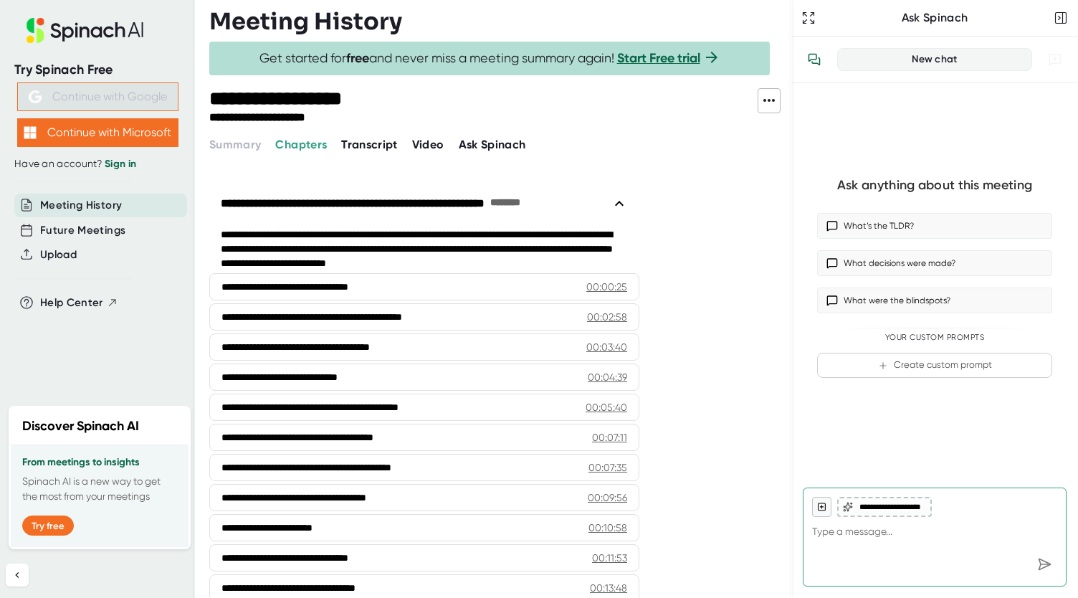
click at [368, 145] on span "Transcript" at bounding box center [369, 145] width 57 height 14
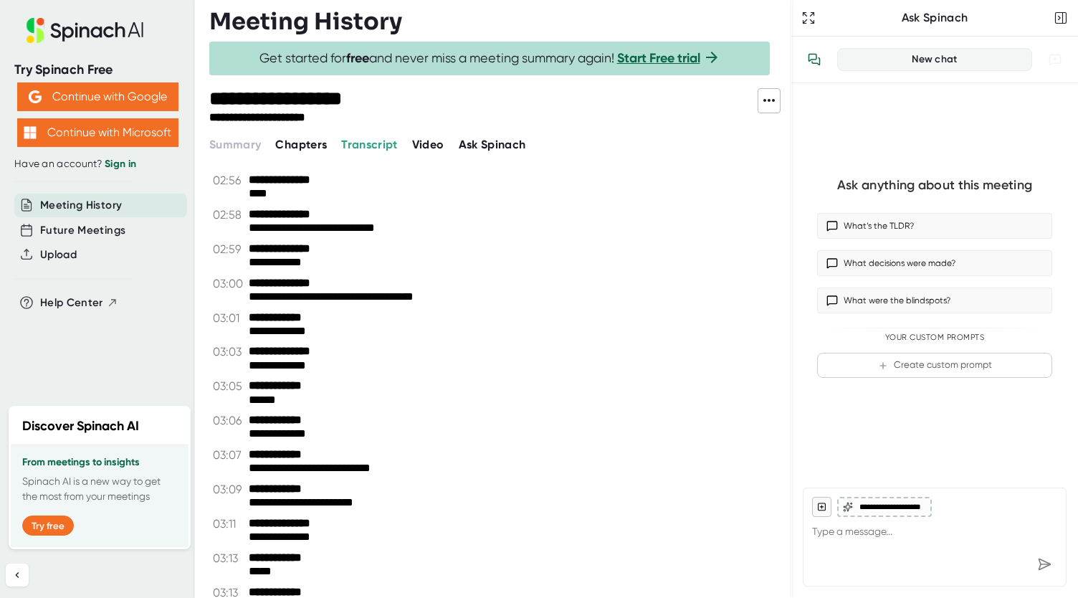
scroll to position [569, 0]
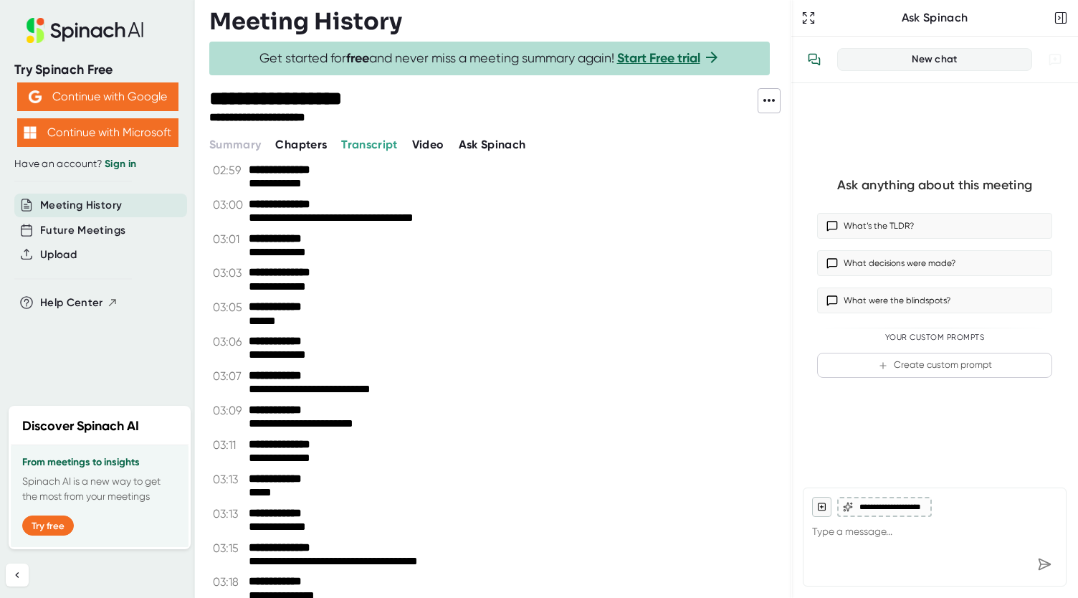
click at [300, 151] on button "Chapters" at bounding box center [301, 144] width 52 height 17
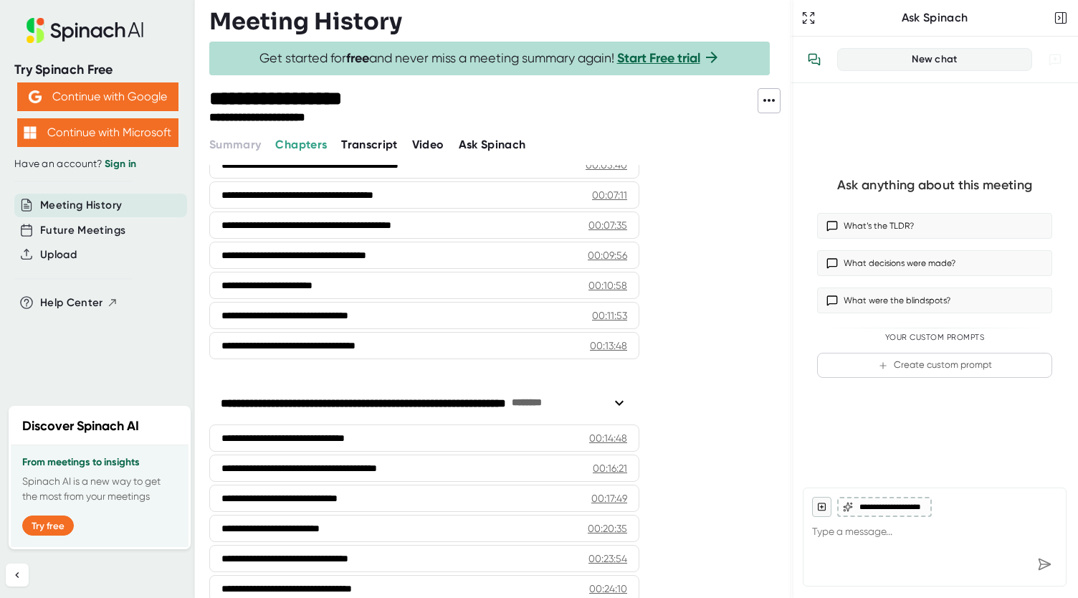
scroll to position [255, 0]
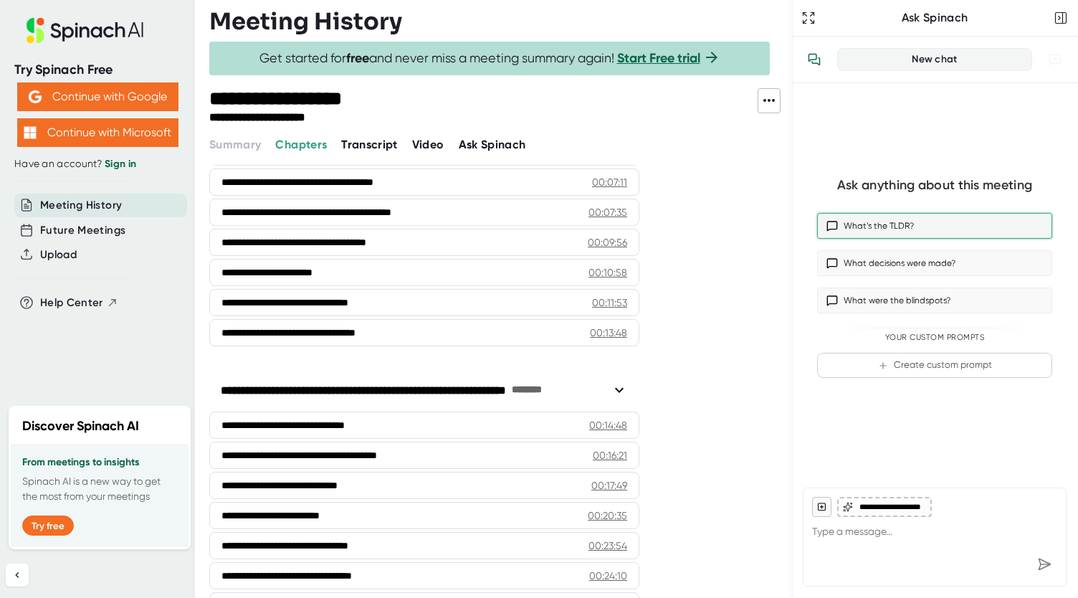
click at [878, 214] on button "What’s the TLDR?" at bounding box center [934, 226] width 235 height 26
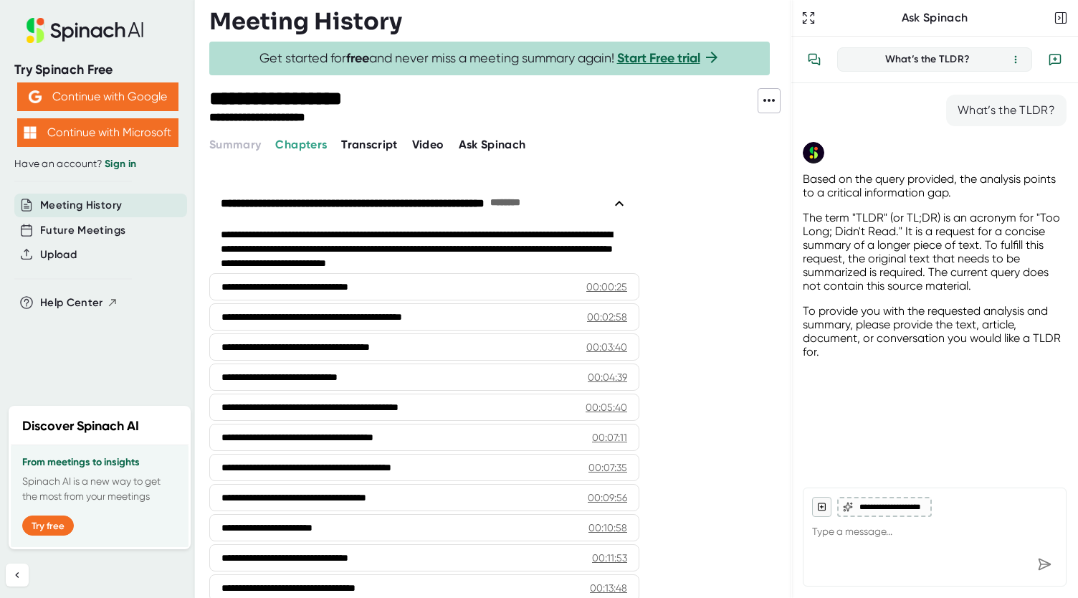
click at [437, 145] on span "Video" at bounding box center [428, 145] width 32 height 14
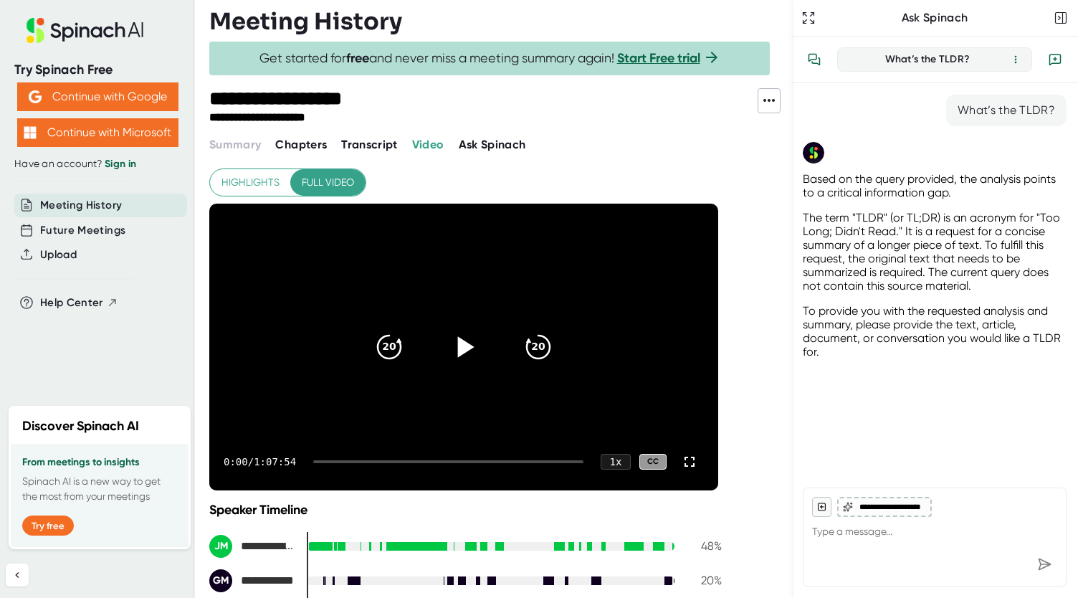
click at [465, 351] on icon at bounding box center [464, 347] width 36 height 36
click at [327, 460] on div at bounding box center [448, 461] width 270 height 3
click at [332, 460] on div at bounding box center [448, 461] width 270 height 3
click at [342, 460] on div at bounding box center [448, 461] width 270 height 3
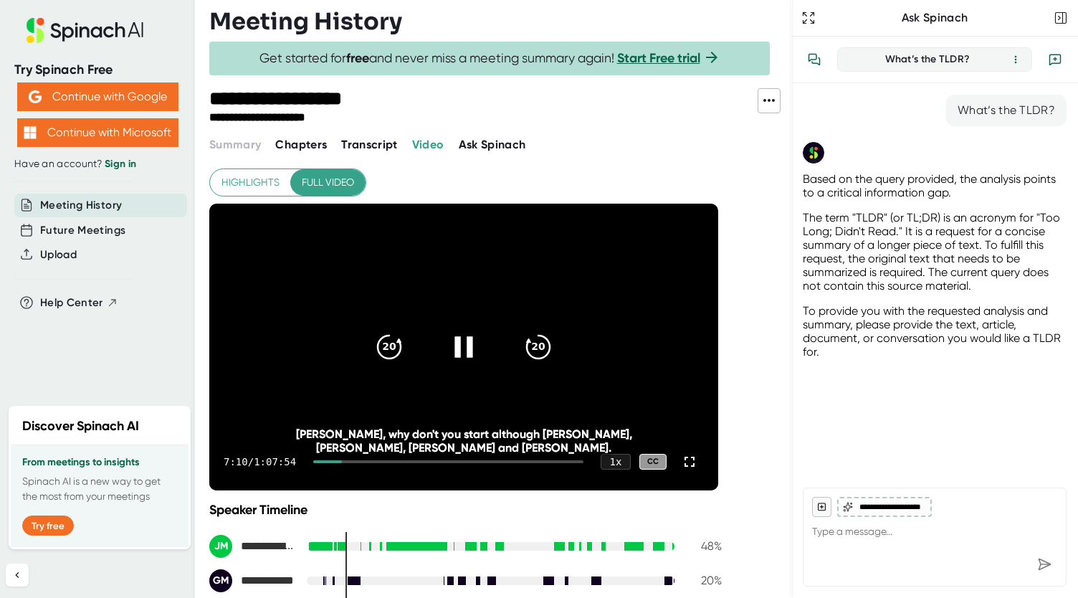
click at [354, 460] on div at bounding box center [448, 461] width 270 height 3
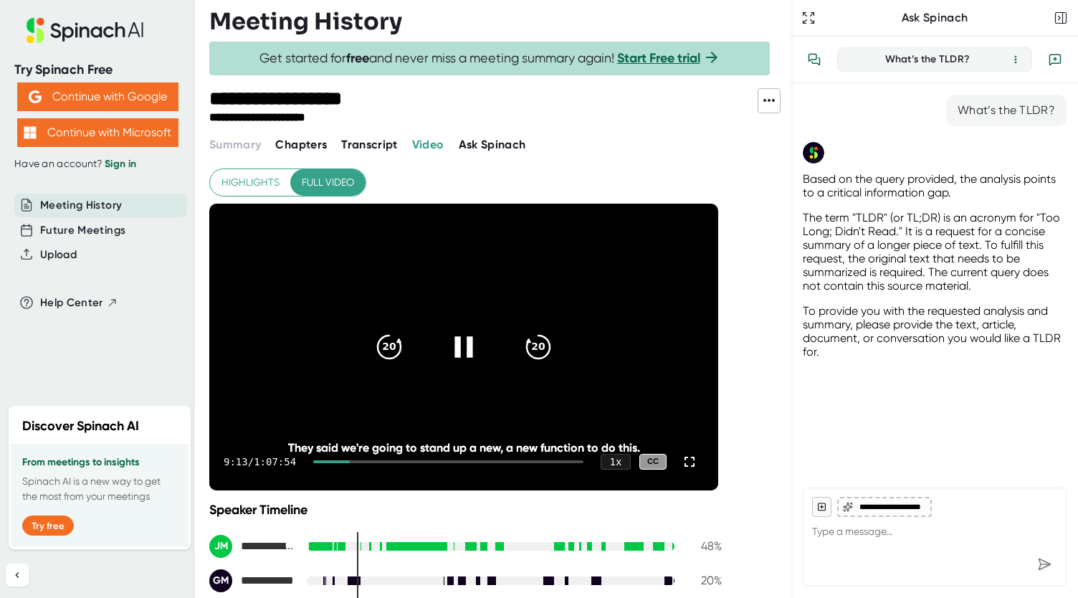
click at [360, 458] on div "9:13 / 1:07:54 1 x CC" at bounding box center [463, 461] width 509 height 57
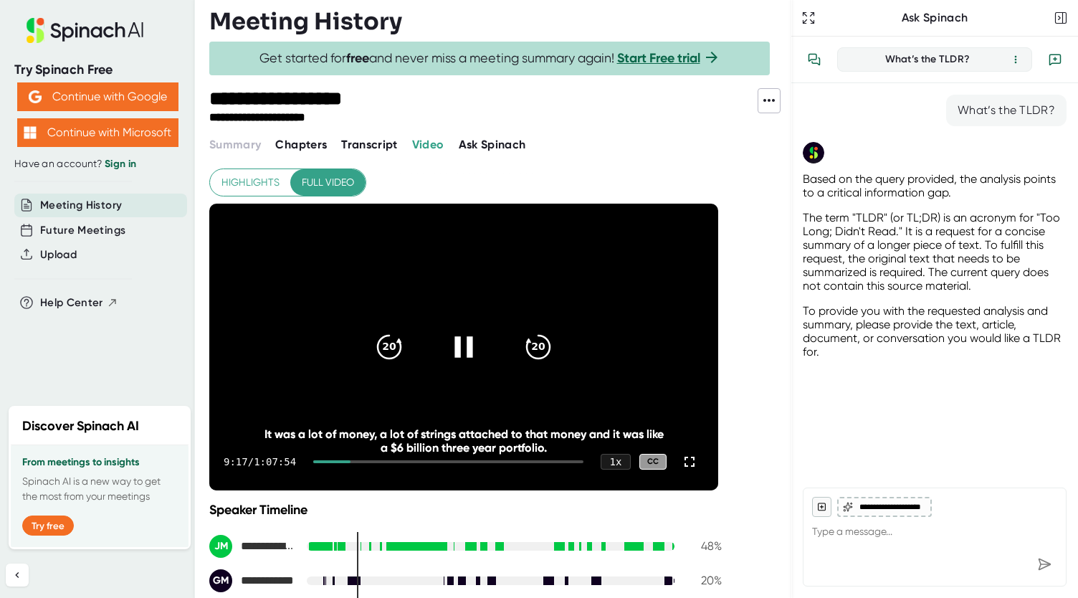
click at [360, 460] on div at bounding box center [448, 461] width 270 height 3
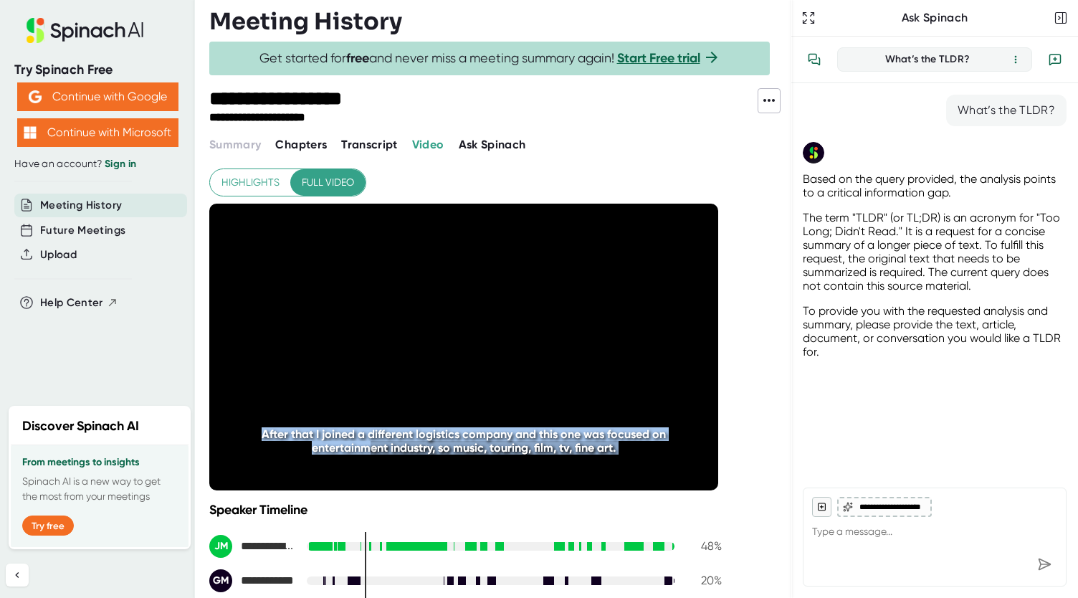
drag, startPoint x: 360, startPoint y: 460, endPoint x: 359, endPoint y: 439, distance: 20.8
click at [359, 439] on div "20 20 10:41 / 1:07:54 1 x CC After that I joined a different logistics company …" at bounding box center [463, 347] width 509 height 287
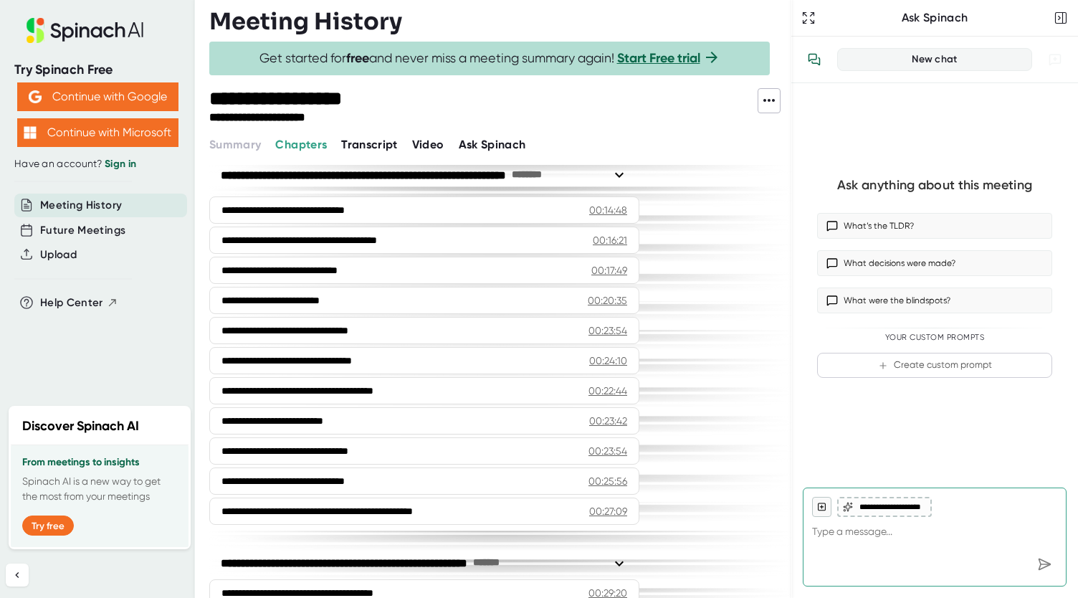
scroll to position [476, 0]
